Goal: Task Accomplishment & Management: Use online tool/utility

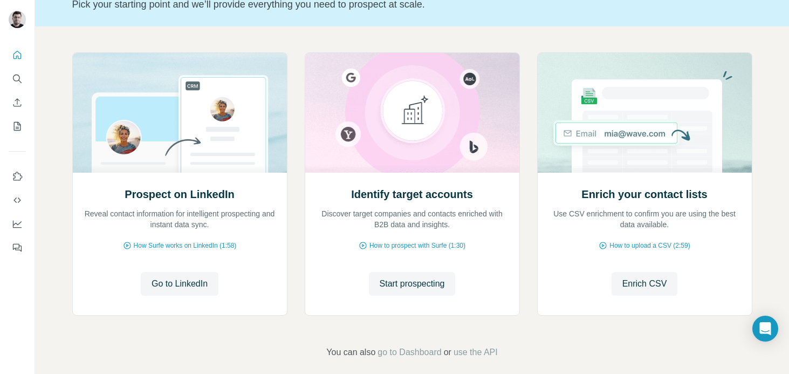
scroll to position [82, 0]
click at [162, 281] on span "Go to LinkedIn" at bounding box center [180, 283] width 56 height 13
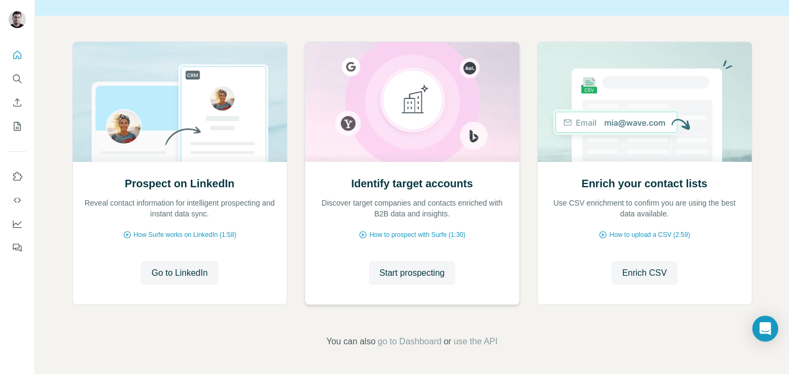
scroll to position [91, 0]
click at [406, 269] on span "Start prospecting" at bounding box center [412, 274] width 65 height 13
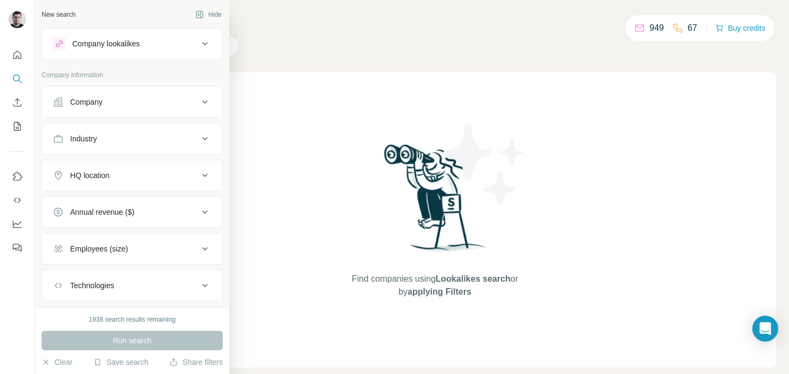
click at [102, 46] on div "Company lookalikes" at bounding box center [105, 43] width 67 height 11
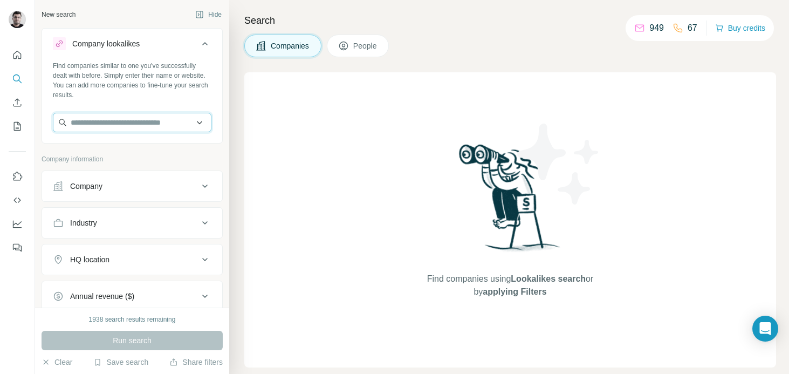
click at [112, 122] on input "text" at bounding box center [132, 122] width 159 height 19
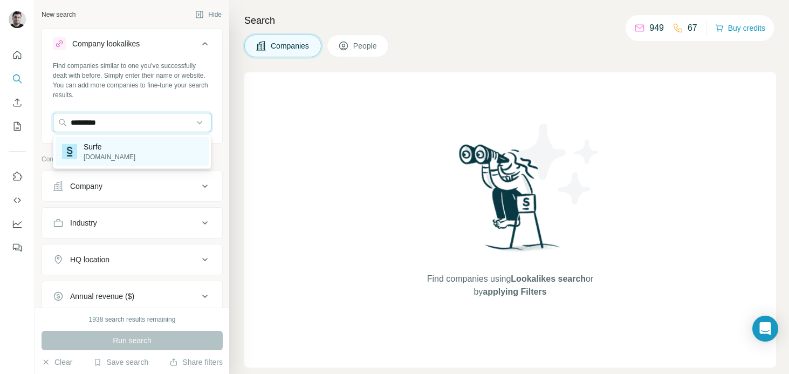
type input "*********"
click at [115, 156] on div "Surfe [DOMAIN_NAME]" at bounding box center [132, 151] width 153 height 29
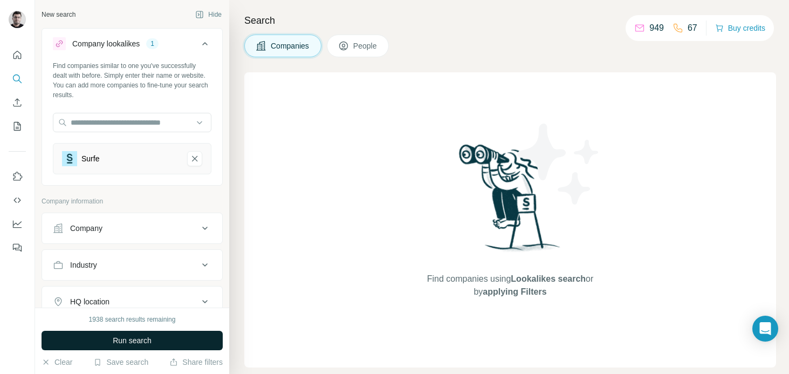
click at [130, 343] on span "Run search" at bounding box center [132, 340] width 39 height 11
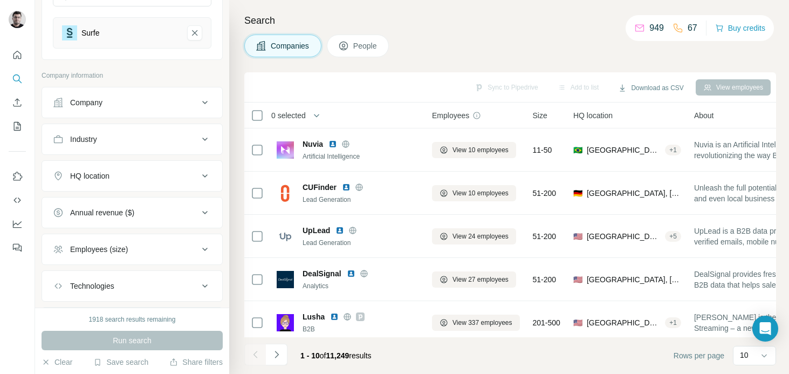
scroll to position [126, 0]
click at [140, 106] on div "Company" at bounding box center [126, 102] width 146 height 11
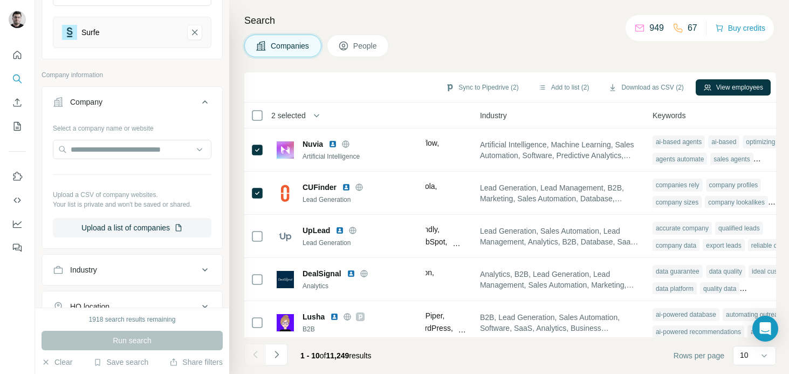
scroll to position [0, 727]
click at [355, 46] on span "People" at bounding box center [365, 45] width 25 height 11
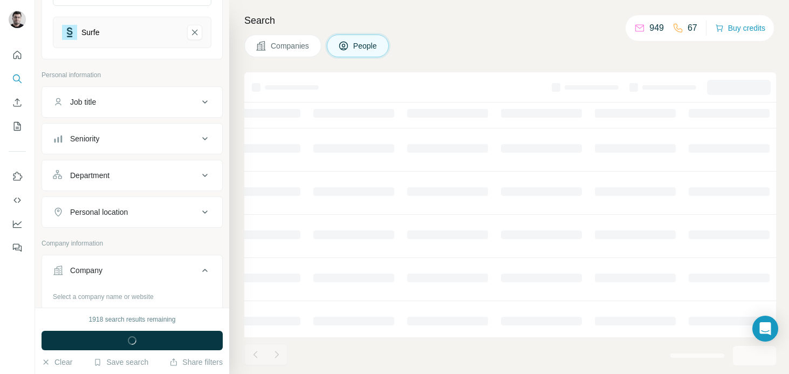
scroll to position [0, 400]
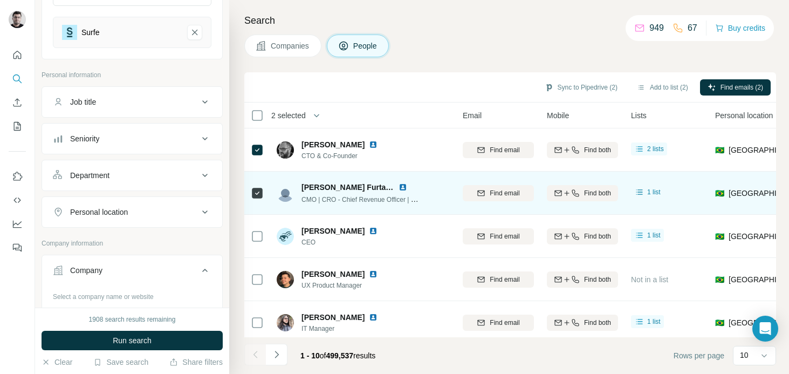
scroll to position [0, 104]
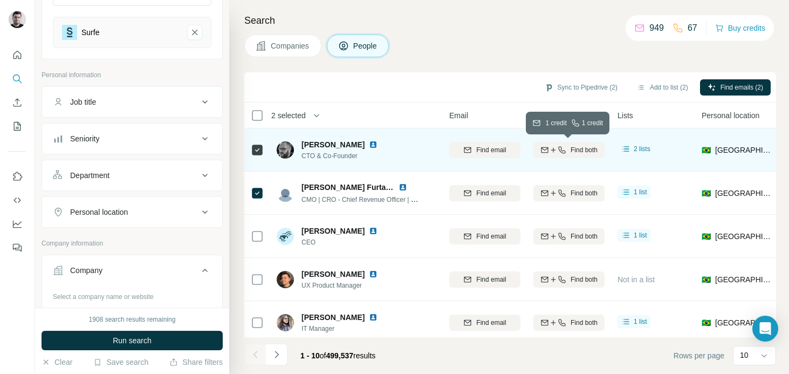
click at [547, 148] on icon "button" at bounding box center [545, 150] width 9 height 9
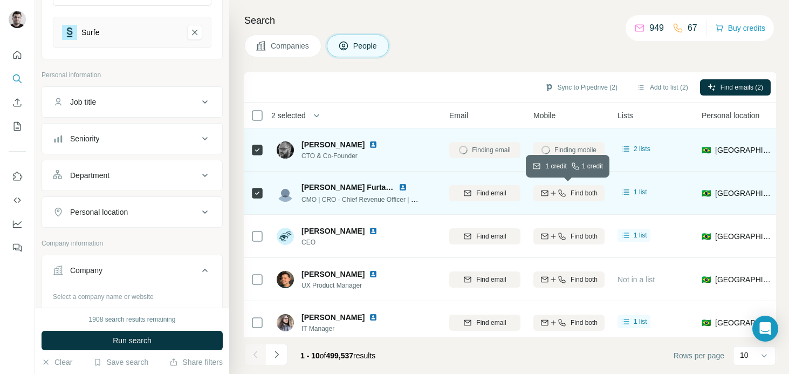
click at [558, 190] on icon "button" at bounding box center [561, 192] width 7 height 7
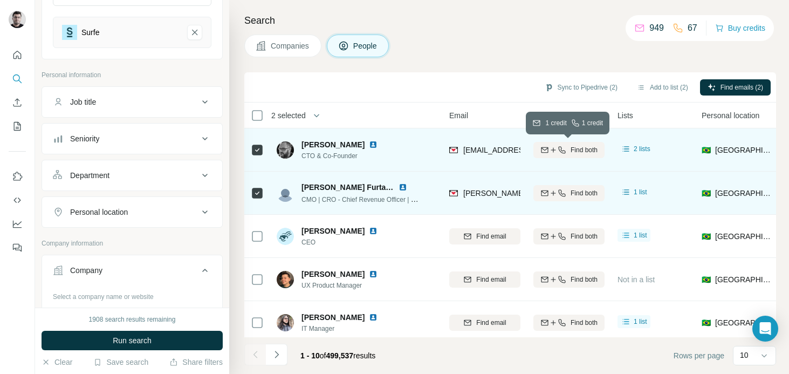
click at [551, 148] on icon "button" at bounding box center [553, 150] width 9 height 9
click at [577, 85] on button "Sync to Pipedrive (2)" at bounding box center [581, 87] width 88 height 16
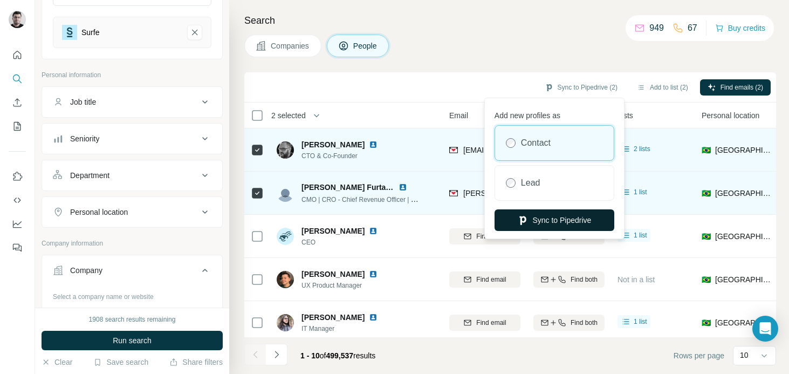
click at [570, 212] on button "Sync to Pipedrive" at bounding box center [555, 220] width 120 height 22
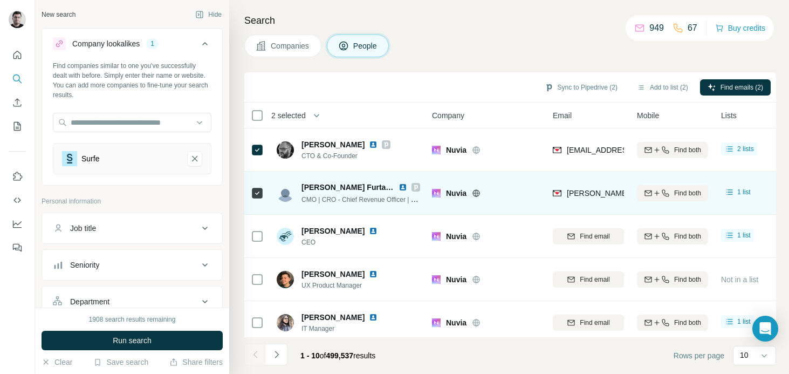
scroll to position [121, 0]
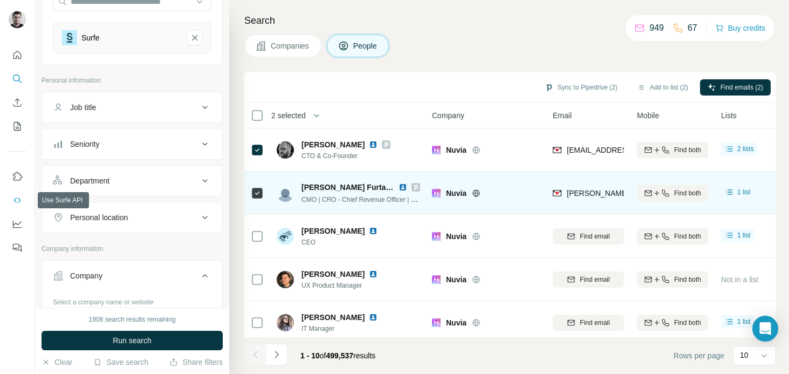
click at [18, 202] on icon "Use Surfe API" at bounding box center [16, 199] width 7 height 5
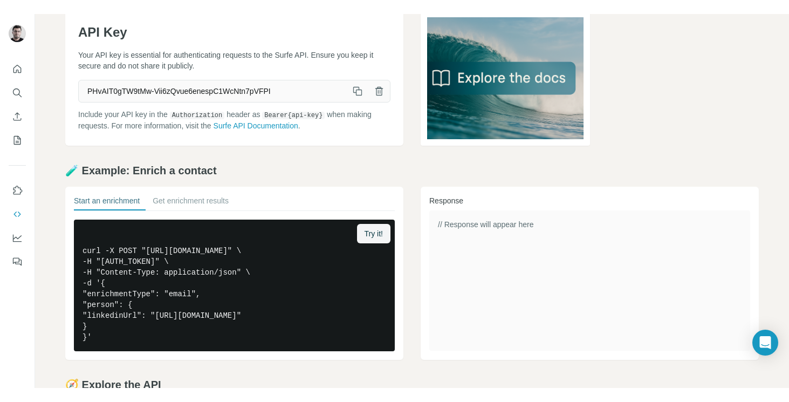
scroll to position [54, 0]
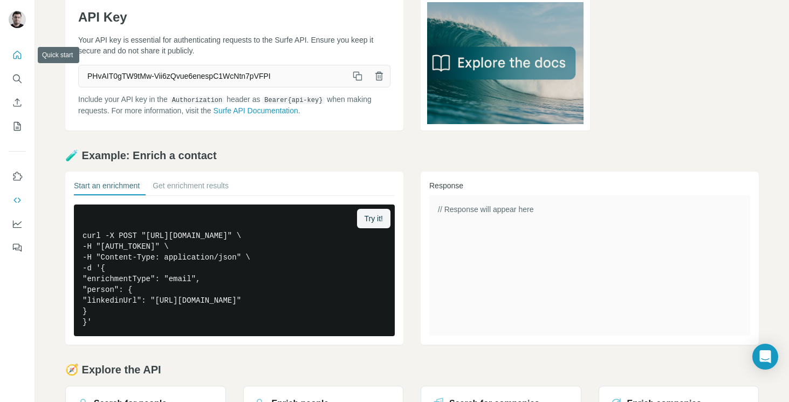
click at [18, 57] on icon "Quick start" at bounding box center [17, 55] width 8 height 8
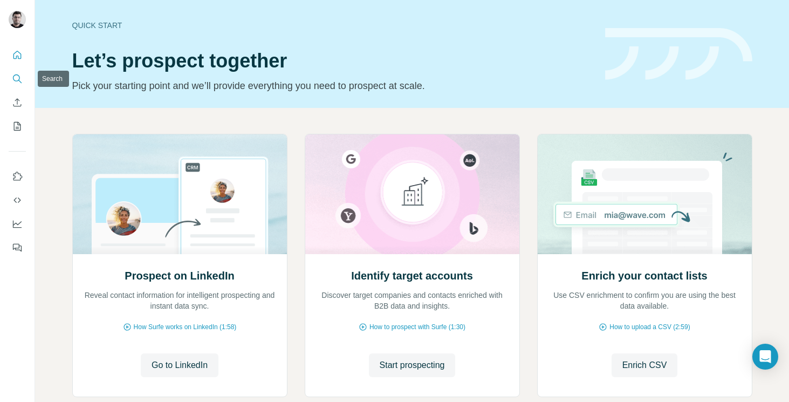
click at [16, 77] on icon "Search" at bounding box center [17, 78] width 11 height 11
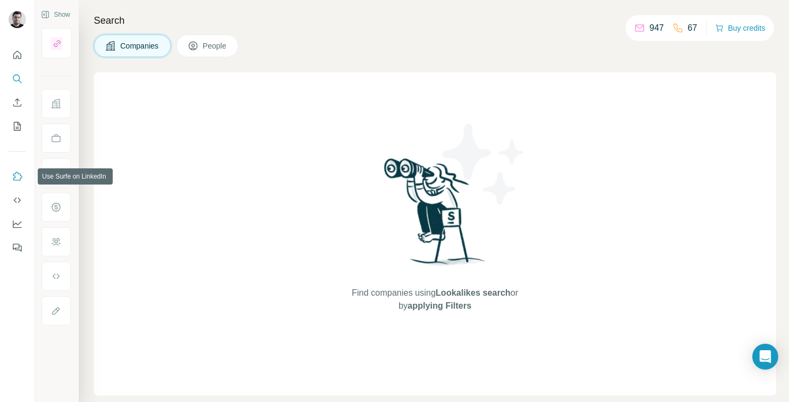
click at [20, 176] on icon "Use Surfe on LinkedIn" at bounding box center [17, 176] width 11 height 11
click at [16, 197] on icon "Use Surfe API" at bounding box center [17, 200] width 11 height 11
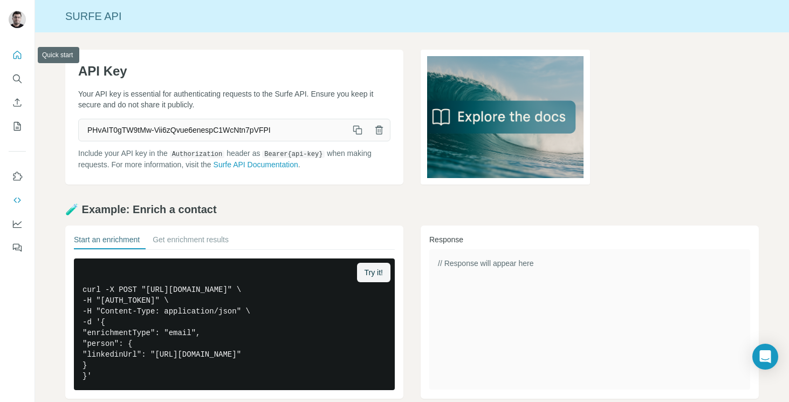
click at [13, 59] on icon "Quick start" at bounding box center [17, 55] width 11 height 11
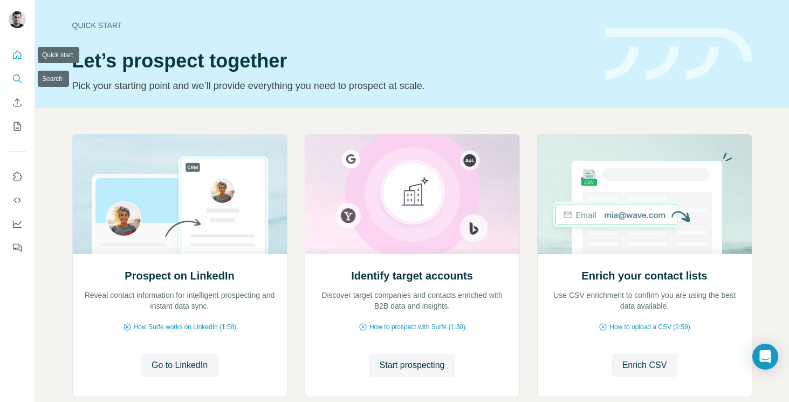
click at [13, 85] on button "Search" at bounding box center [17, 78] width 17 height 19
